Goal: Information Seeking & Learning: Learn about a topic

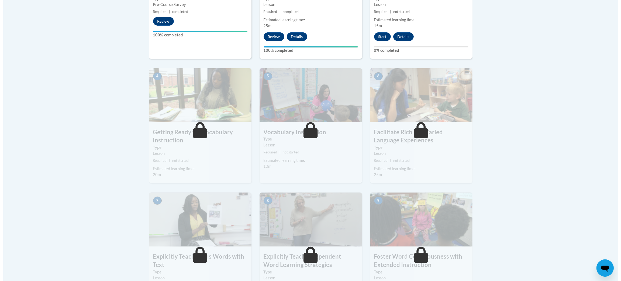
scroll to position [248, 0]
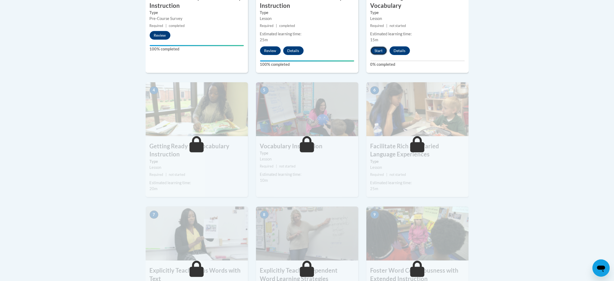
click at [381, 52] on button "Start" at bounding box center [379, 50] width 17 height 9
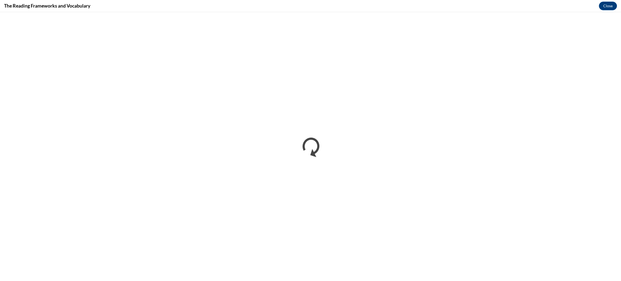
scroll to position [0, 0]
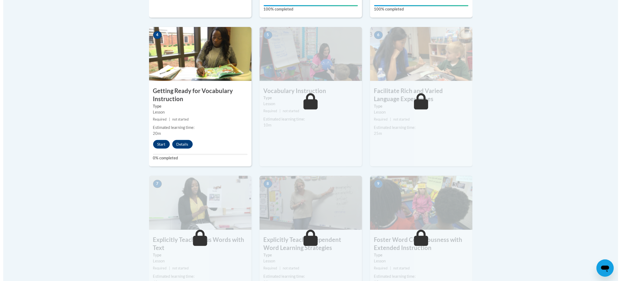
scroll to position [323, 0]
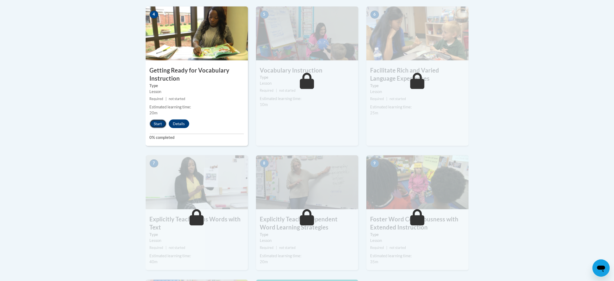
click at [157, 124] on button "Start" at bounding box center [158, 123] width 17 height 9
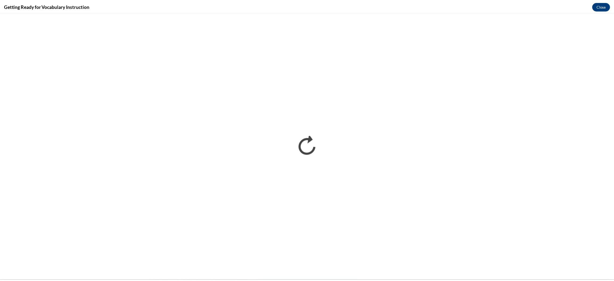
scroll to position [0, 0]
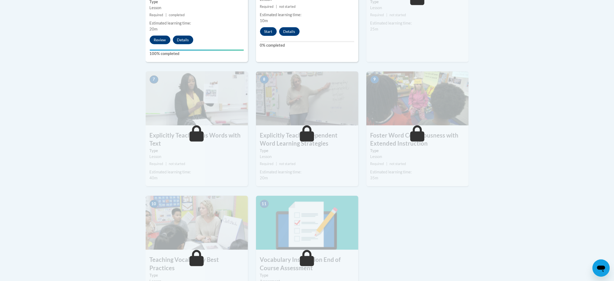
scroll to position [404, 0]
